Goal: Information Seeking & Learning: Learn about a topic

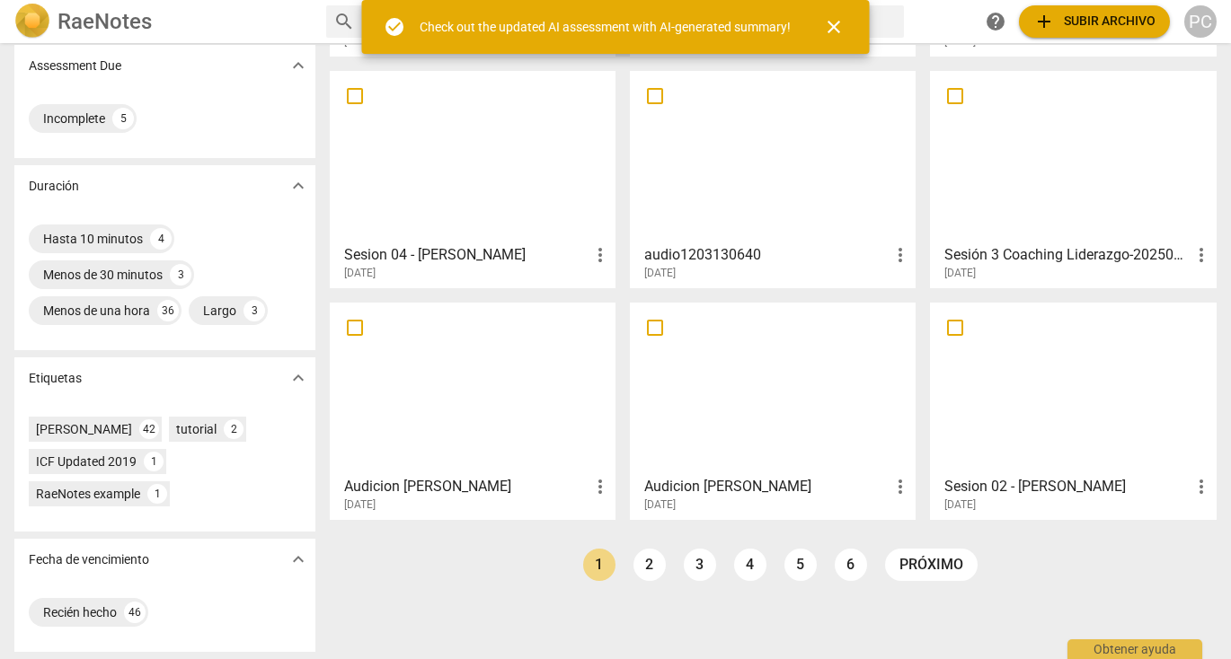
scroll to position [289, 0]
click at [640, 562] on link "2" at bounding box center [649, 565] width 32 height 32
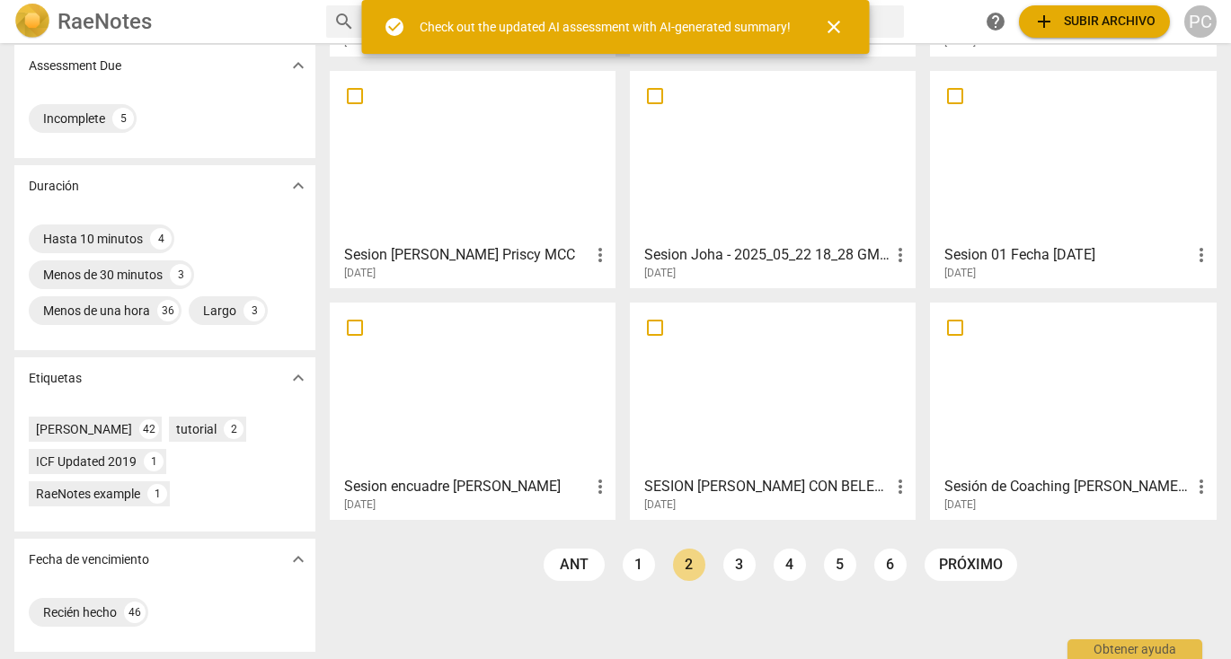
scroll to position [289, 0]
click at [740, 565] on link "3" at bounding box center [739, 565] width 32 height 32
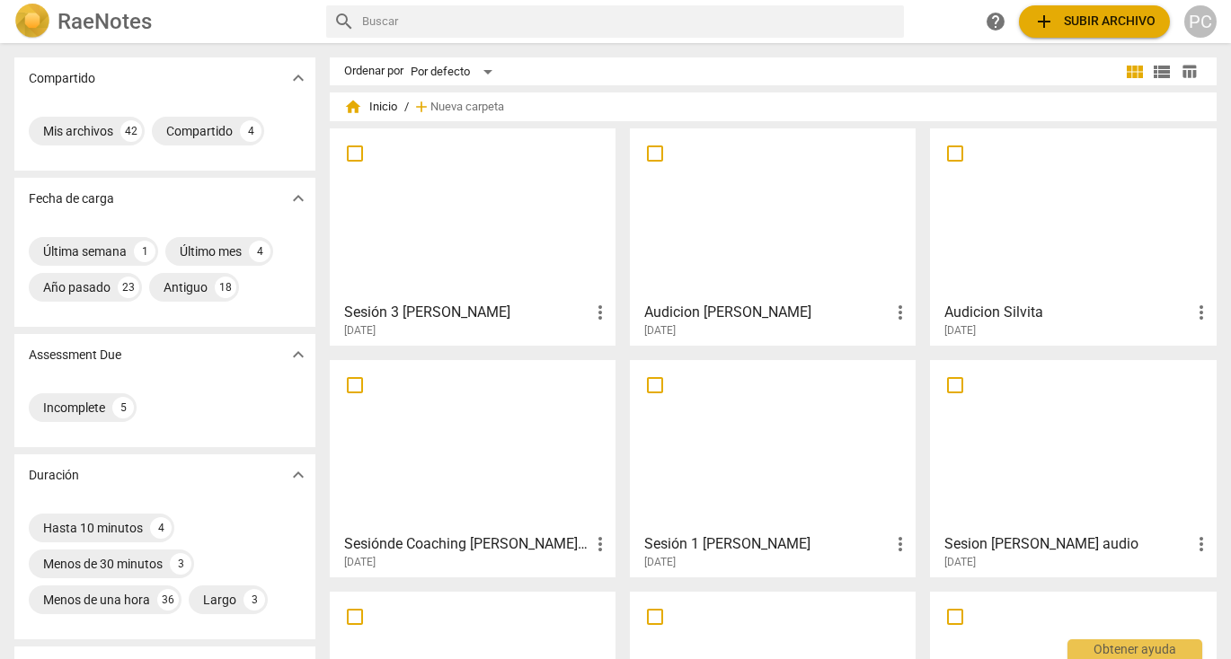
click at [528, 439] on div at bounding box center [472, 445] width 273 height 159
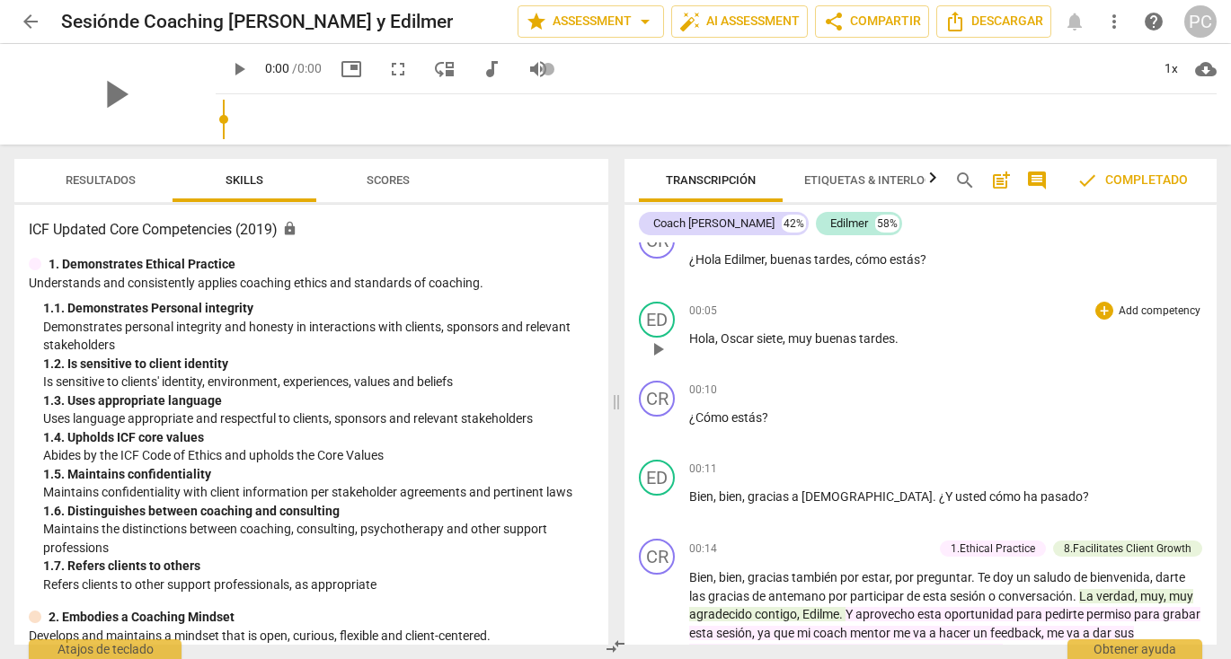
scroll to position [39, 0]
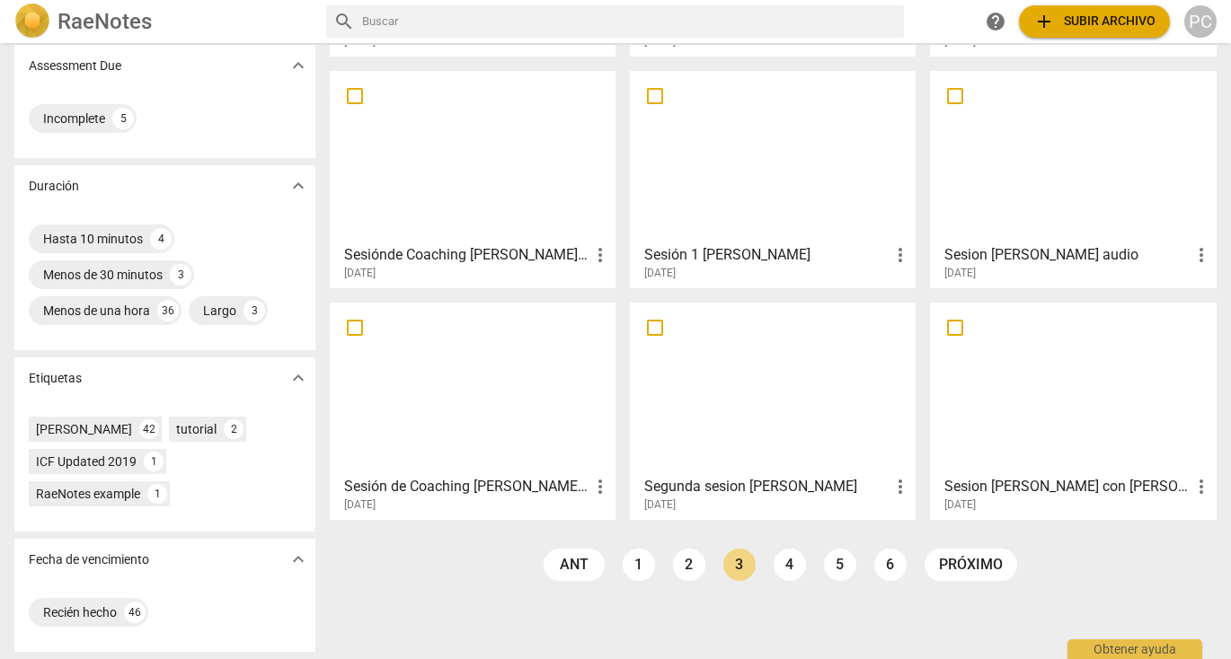
scroll to position [289, 0]
click at [686, 568] on link "2" at bounding box center [689, 565] width 32 height 32
click at [1032, 419] on div at bounding box center [1072, 388] width 273 height 159
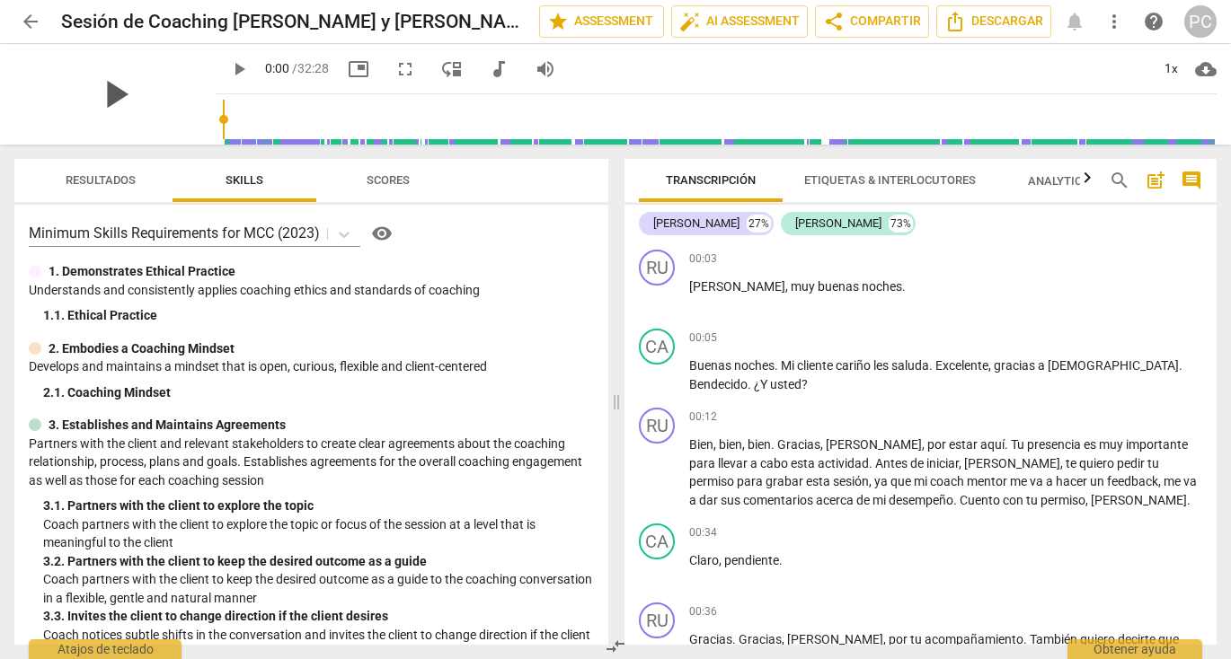
click at [107, 92] on span "play_arrow" at bounding box center [115, 94] width 47 height 47
type input "1944"
